Goal: Task Accomplishment & Management: Complete application form

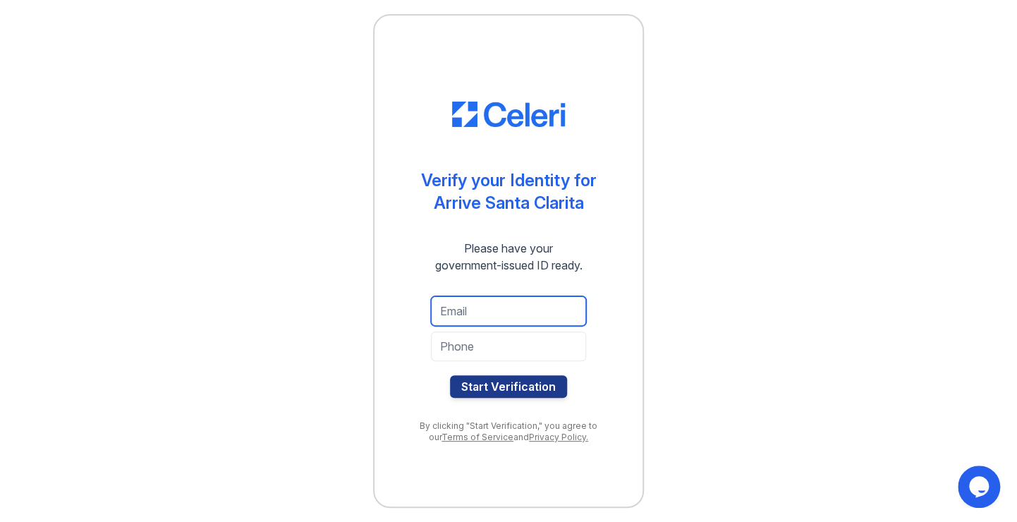
click at [493, 322] on input "email" at bounding box center [508, 311] width 155 height 30
type input "[EMAIL_ADDRESS][DOMAIN_NAME]"
type input "12132981712"
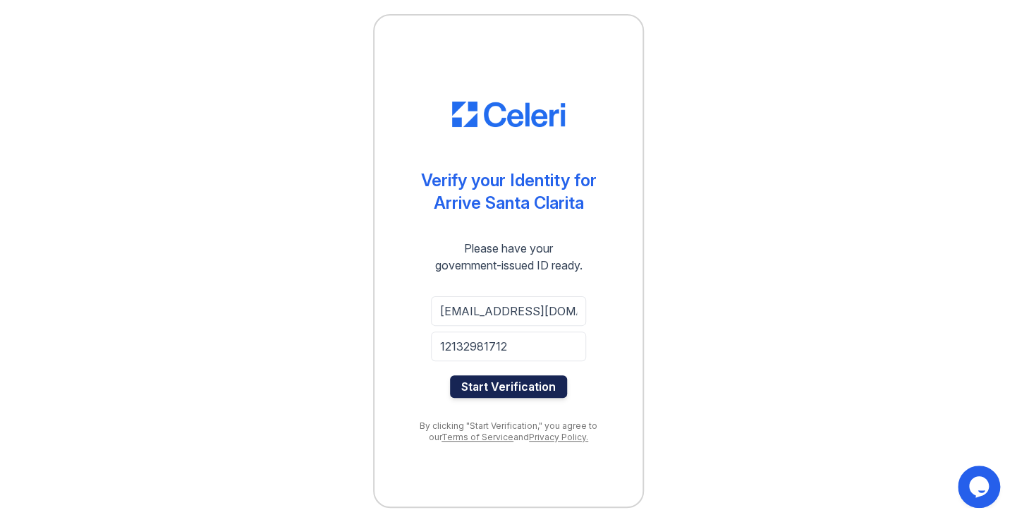
click at [486, 389] on button "Start Verification" at bounding box center [508, 386] width 117 height 23
